Goal: Information Seeking & Learning: Learn about a topic

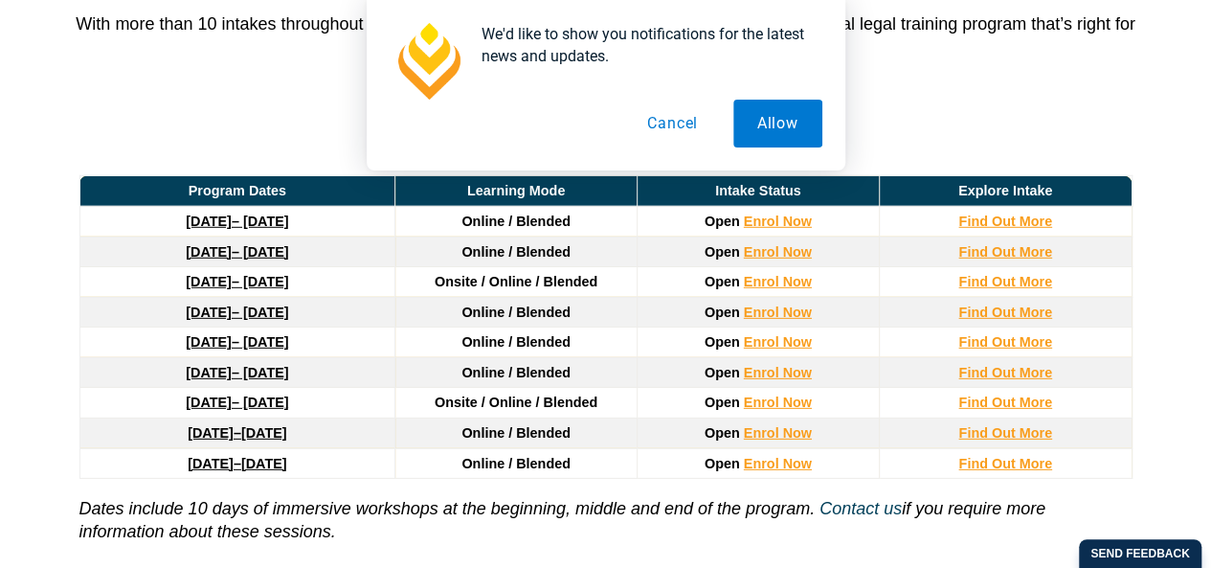
scroll to position [2658, 0]
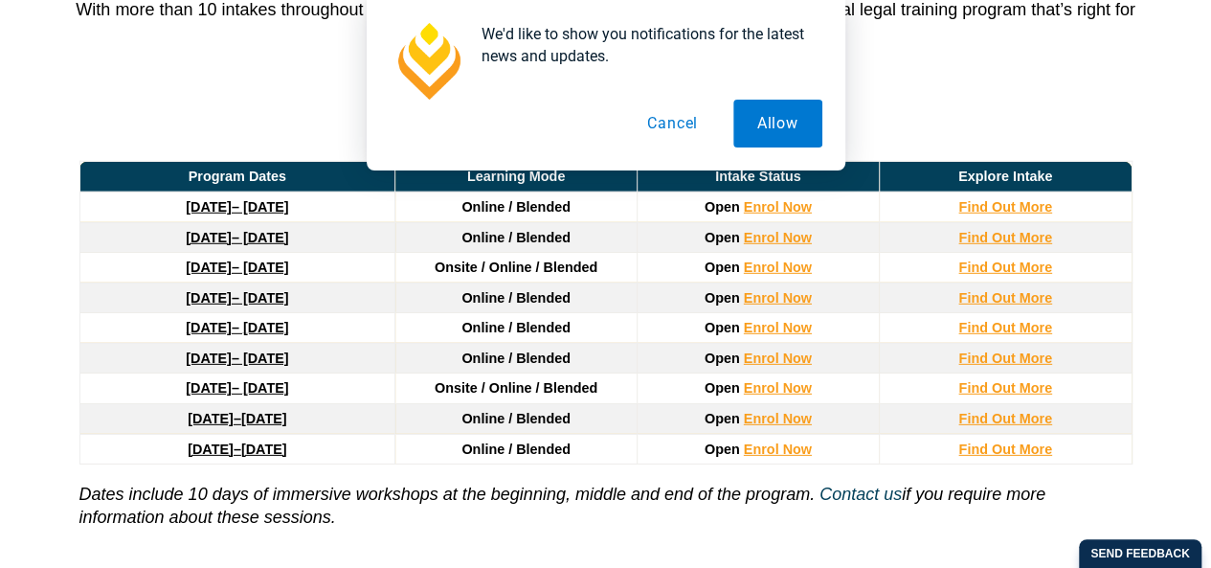
click at [668, 119] on button "Cancel" at bounding box center [672, 124] width 99 height 48
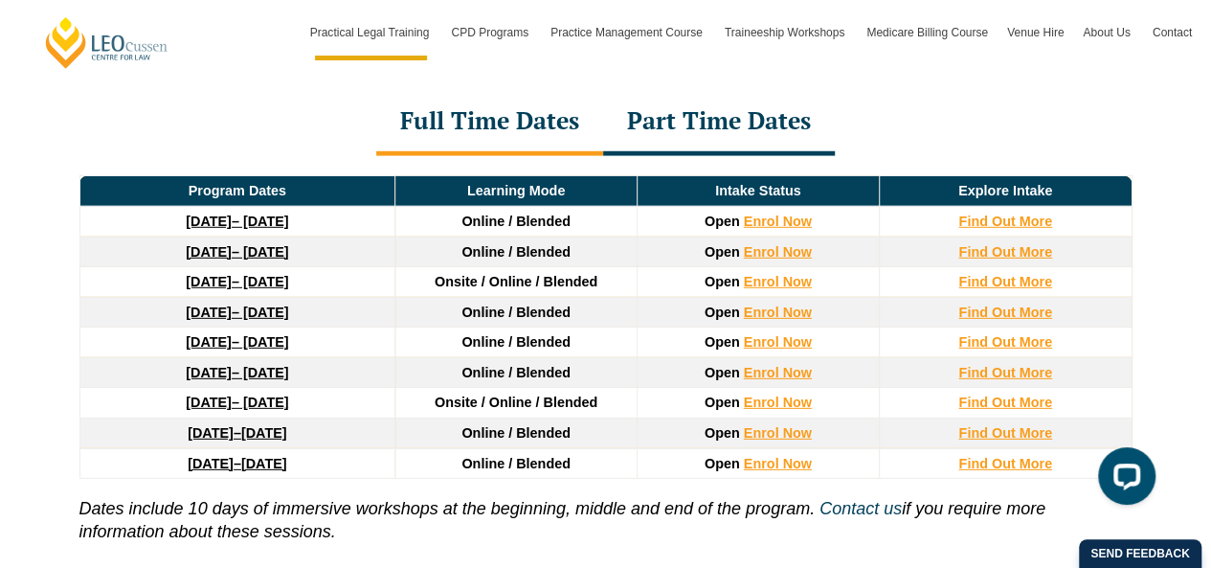
scroll to position [2651, 0]
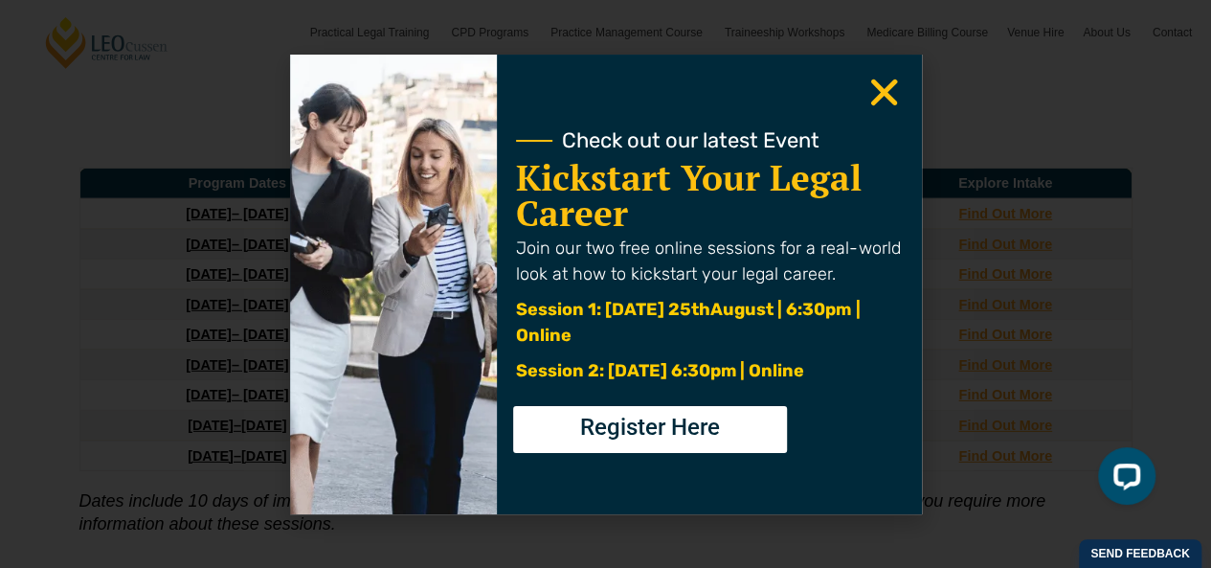
click at [887, 81] on icon "Close" at bounding box center [883, 92] width 37 height 37
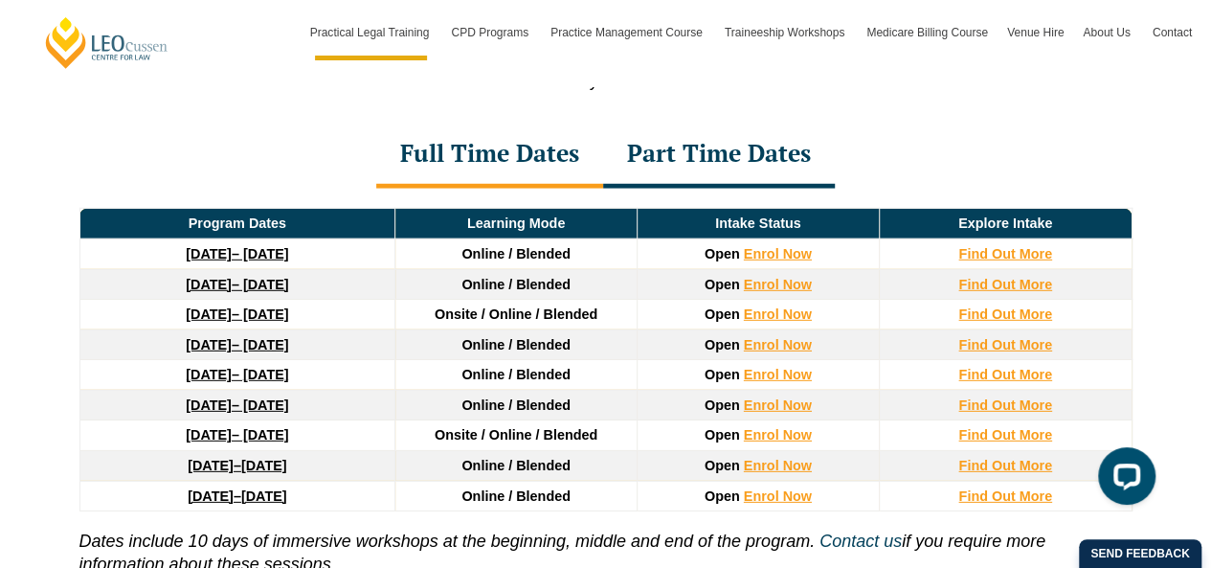
scroll to position [2612, 0]
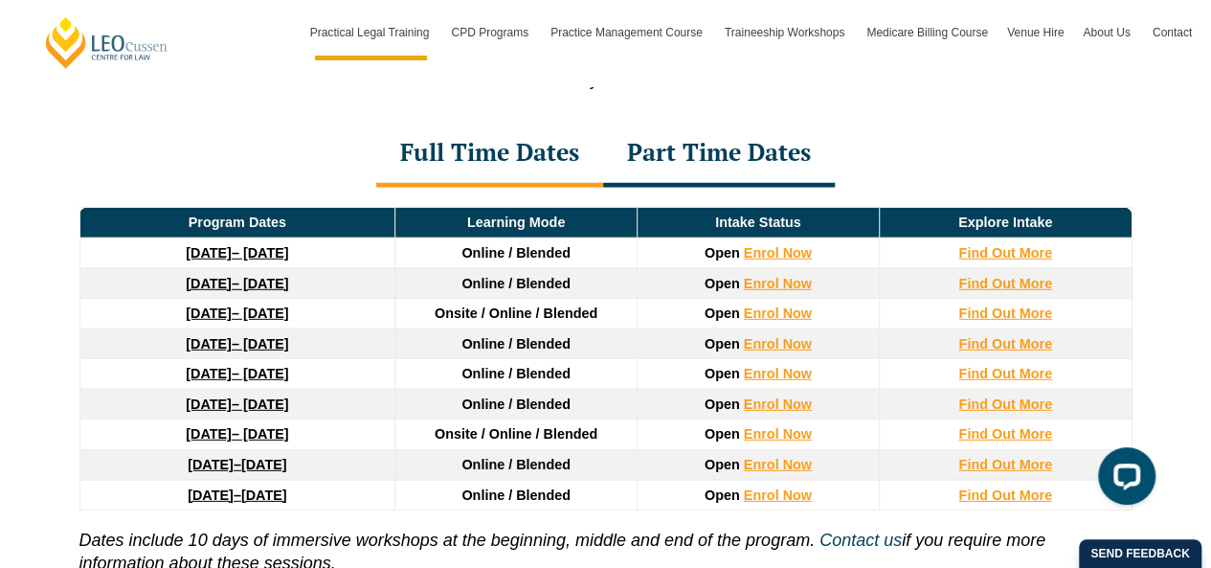
click at [687, 137] on div "Part Time Dates" at bounding box center [719, 154] width 232 height 67
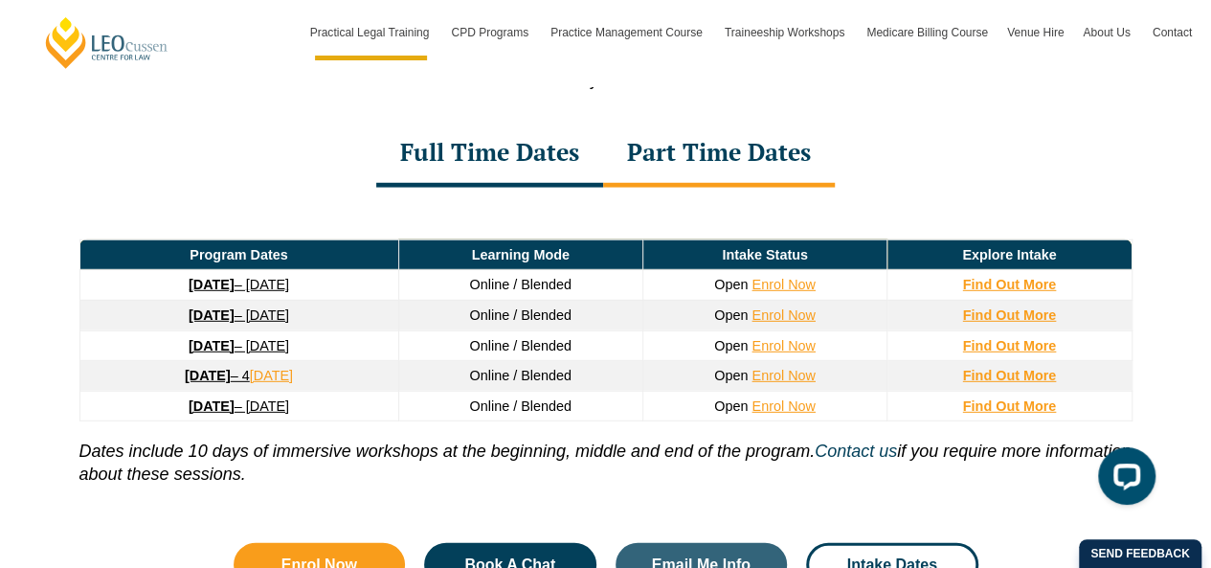
click at [544, 135] on div "Full Time Dates" at bounding box center [489, 154] width 227 height 67
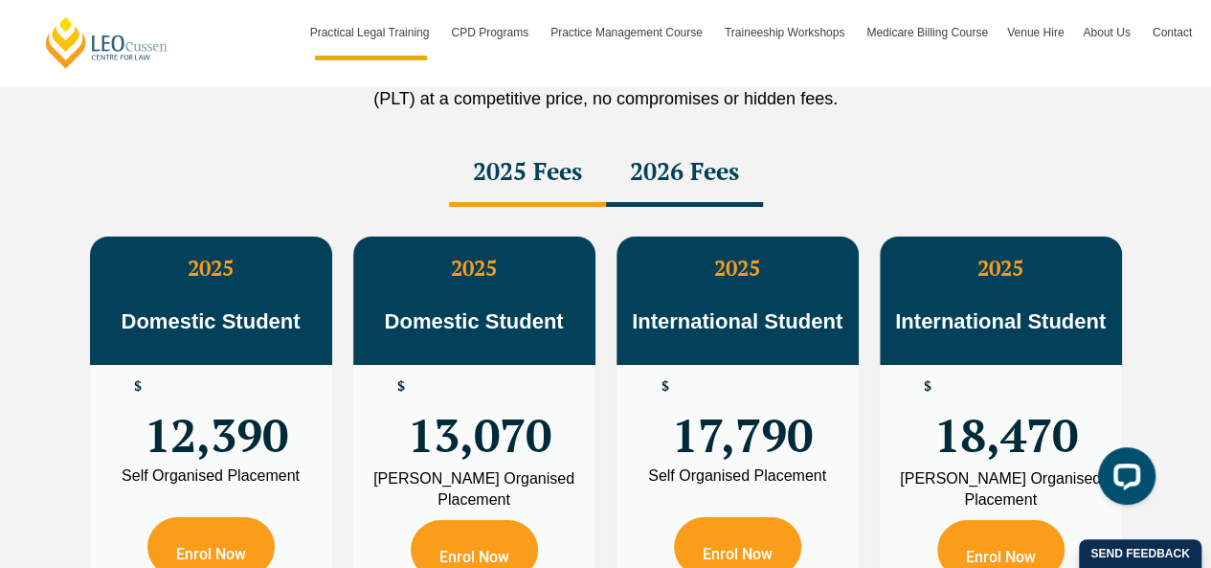
scroll to position [3420, 0]
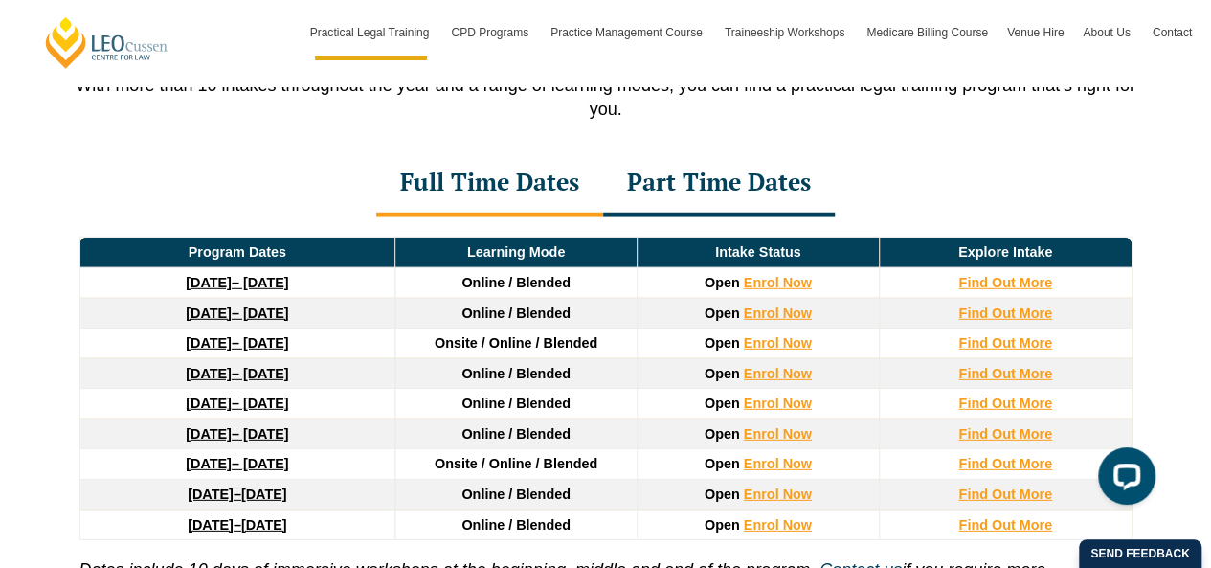
scroll to position [2583, 0]
